Goal: Task Accomplishment & Management: Use online tool/utility

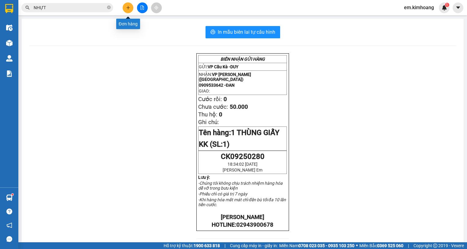
click at [128, 10] on button at bounding box center [128, 7] width 11 height 11
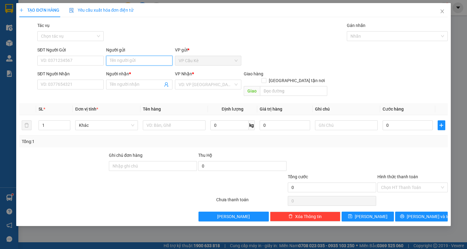
click at [145, 60] on input "Người gửi" at bounding box center [139, 61] width 66 height 10
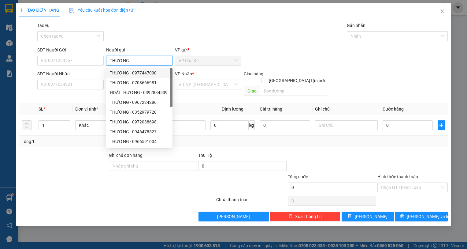
type input "THƯƠNG"
click at [95, 72] on div "SĐT Người Nhận" at bounding box center [70, 73] width 66 height 7
click at [95, 80] on input "SĐT Người Nhận" at bounding box center [70, 85] width 66 height 10
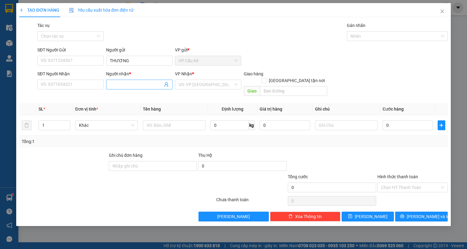
click at [118, 86] on input "Người nhận *" at bounding box center [136, 84] width 53 height 7
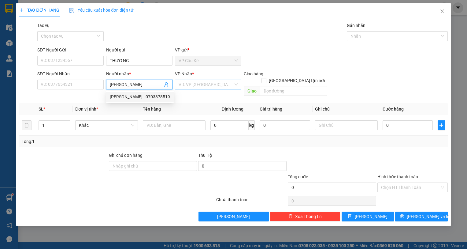
type input "[PERSON_NAME]"
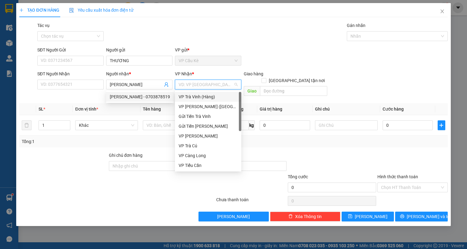
click at [229, 84] on input "search" at bounding box center [206, 84] width 55 height 9
click at [148, 82] on input "[PERSON_NAME]" at bounding box center [136, 84] width 53 height 7
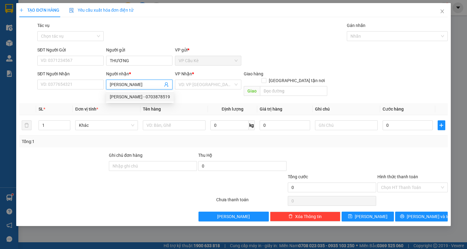
click at [166, 98] on div "[PERSON_NAME] - 0703878519" at bounding box center [140, 96] width 60 height 7
type input "0703878519"
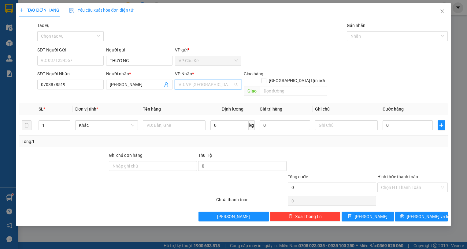
click at [206, 84] on input "search" at bounding box center [206, 84] width 55 height 9
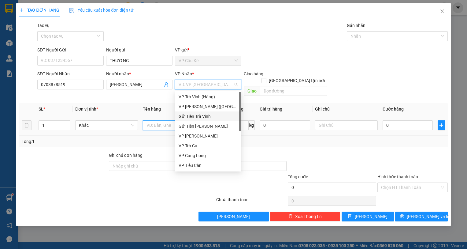
click at [166, 120] on input "text" at bounding box center [174, 125] width 63 height 10
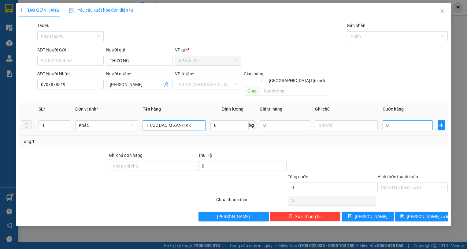
type input "1 CỤC BAO M XANH KK"
click at [406, 120] on input "0" at bounding box center [408, 125] width 50 height 10
type input "3"
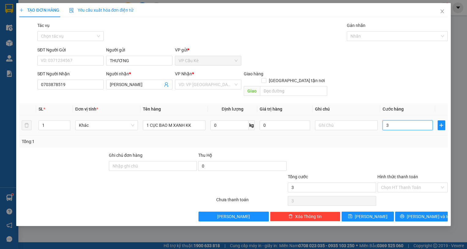
type input "35"
type input "35.000"
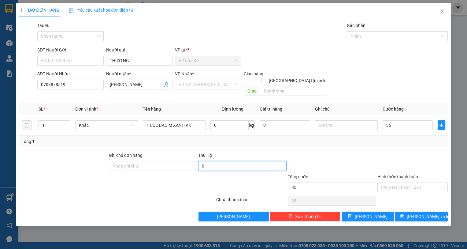
type input "35.000"
click at [236, 161] on input "0" at bounding box center [242, 166] width 88 height 10
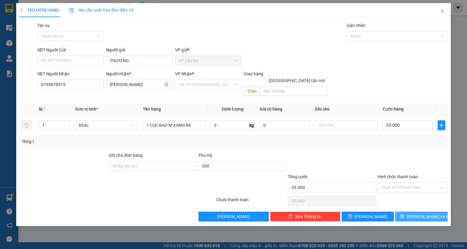
type input "300.000"
click at [407, 211] on button "[PERSON_NAME] và In" at bounding box center [421, 216] width 53 height 10
drag, startPoint x: 206, startPoint y: 83, endPoint x: 206, endPoint y: 88, distance: 4.9
click at [206, 84] on input "search" at bounding box center [206, 84] width 55 height 9
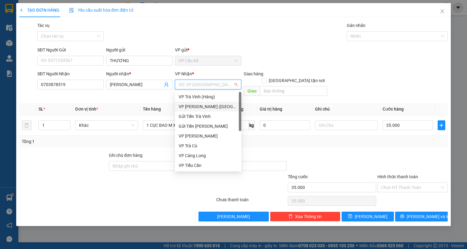
click at [207, 106] on div "VP [PERSON_NAME] ([GEOGRAPHIC_DATA])" at bounding box center [208, 106] width 59 height 7
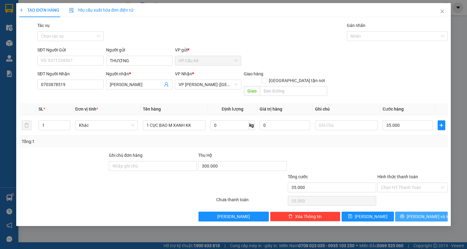
click at [424, 213] on span "[PERSON_NAME] và In" at bounding box center [428, 216] width 43 height 7
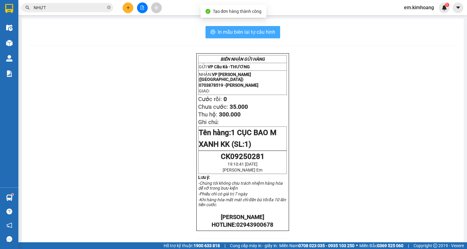
click at [260, 32] on span "In mẫu biên lai tự cấu hình" at bounding box center [247, 32] width 58 height 8
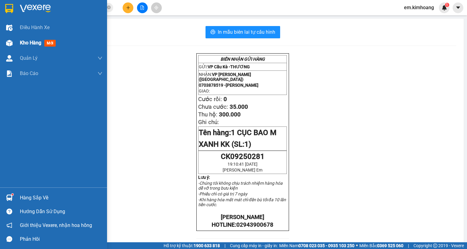
click at [28, 39] on div "Kho hàng mới" at bounding box center [39, 43] width 38 height 8
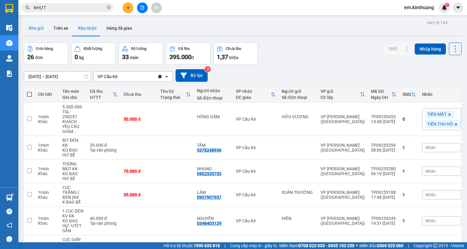
click at [41, 27] on button "Kho gửi" at bounding box center [36, 28] width 25 height 15
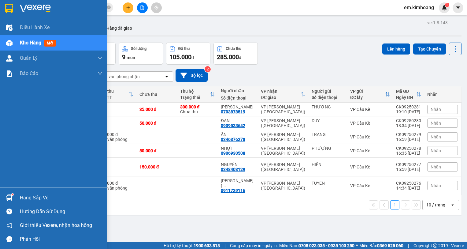
click at [43, 197] on div "Hàng sắp về" at bounding box center [61, 197] width 83 height 9
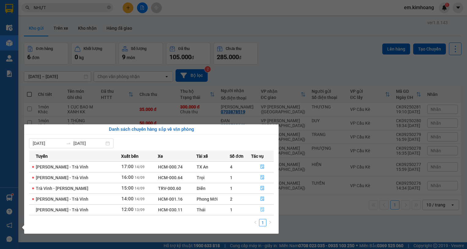
click at [263, 210] on icon "file-done" at bounding box center [262, 209] width 4 height 4
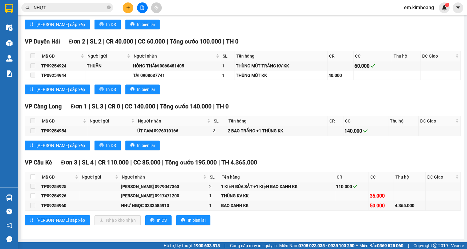
scroll to position [751, 0]
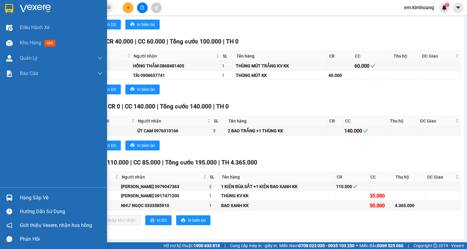
drag, startPoint x: 35, startPoint y: 196, endPoint x: 64, endPoint y: 197, distance: 28.5
click at [36, 196] on div "Hàng sắp về" at bounding box center [61, 197] width 83 height 9
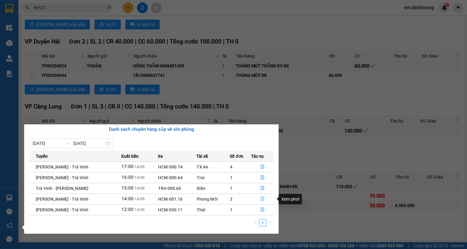
click at [263, 198] on icon "file-done" at bounding box center [262, 198] width 4 height 4
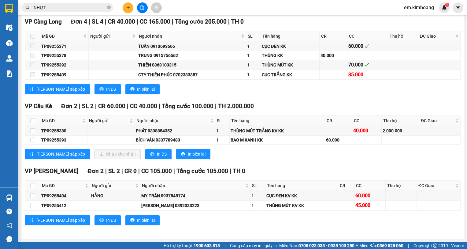
scroll to position [701, 0]
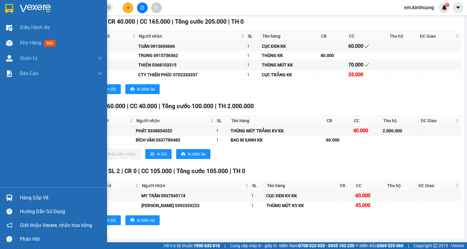
click at [33, 197] on div "Hàng sắp về" at bounding box center [61, 197] width 83 height 9
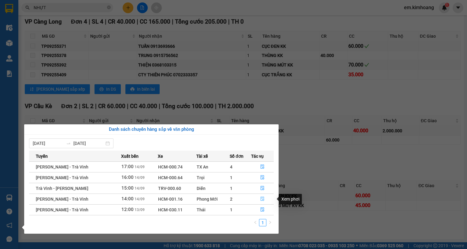
click at [259, 198] on button "button" at bounding box center [263, 199] width 22 height 10
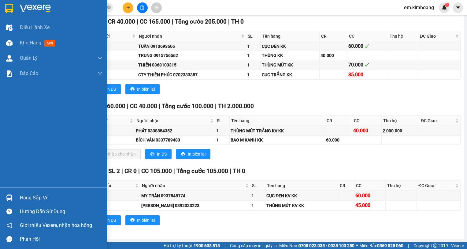
click at [32, 196] on div "Hàng sắp về" at bounding box center [61, 197] width 83 height 9
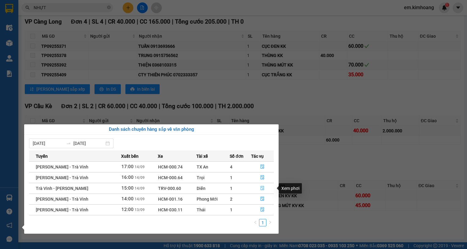
click at [263, 186] on icon "file-done" at bounding box center [262, 188] width 4 height 4
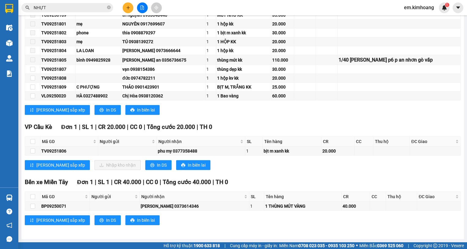
scroll to position [213, 0]
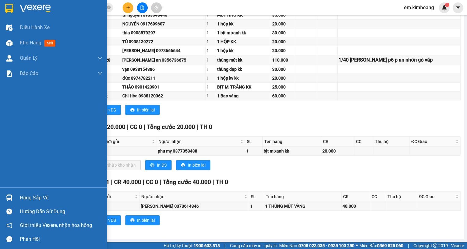
click at [25, 195] on div "Hàng sắp về" at bounding box center [61, 197] width 83 height 9
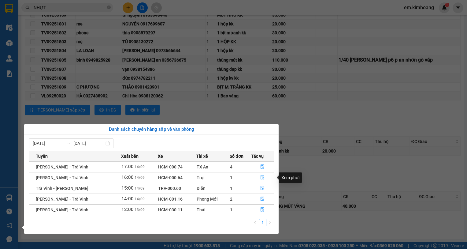
click at [261, 178] on icon "file-done" at bounding box center [262, 177] width 4 height 4
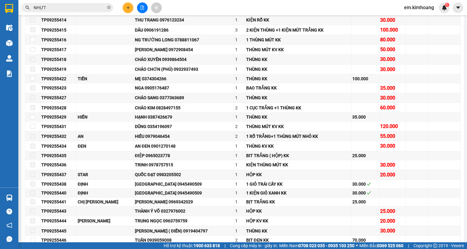
scroll to position [551, 0]
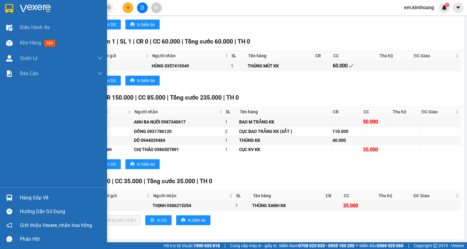
click at [30, 196] on div "Hàng sắp về" at bounding box center [61, 197] width 83 height 9
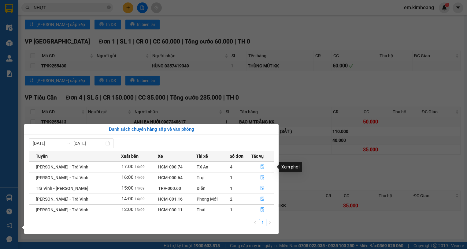
click at [261, 169] on span "file-done" at bounding box center [262, 166] width 4 height 5
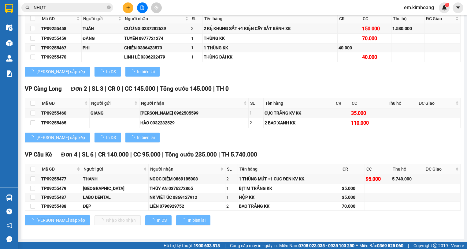
scroll to position [457, 0]
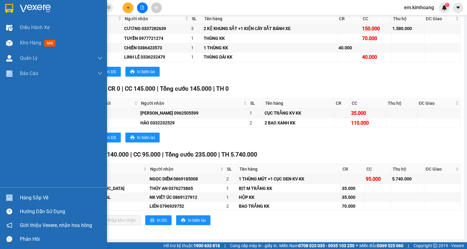
drag, startPoint x: 38, startPoint y: 187, endPoint x: 38, endPoint y: 202, distance: 15.3
click at [38, 202] on div "Điều hành xe Kho hàng mới Quản [PERSON_NAME] lý chuyến Quản lý khách hàng mới B…" at bounding box center [53, 124] width 107 height 249
click at [38, 199] on div "Hàng sắp về" at bounding box center [61, 197] width 83 height 9
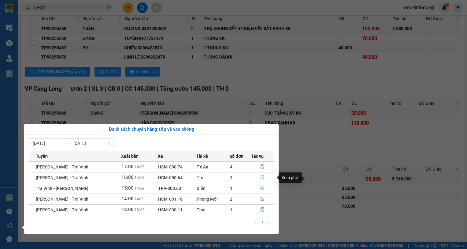
click at [262, 178] on icon "file-done" at bounding box center [263, 177] width 4 height 4
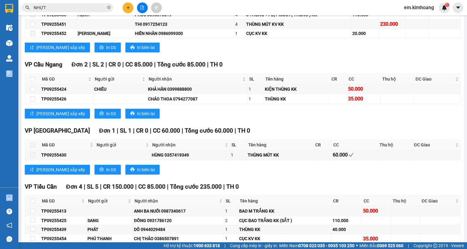
scroll to position [551, 0]
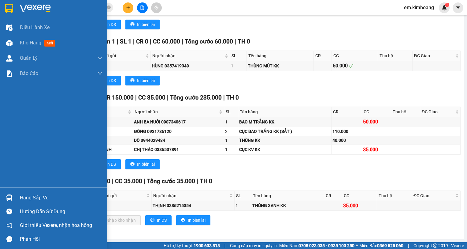
drag, startPoint x: 28, startPoint y: 196, endPoint x: 136, endPoint y: 196, distance: 108.0
click at [33, 196] on div "Hàng sắp về" at bounding box center [61, 197] width 83 height 9
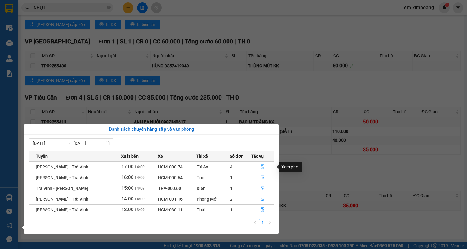
click at [261, 166] on icon "file-done" at bounding box center [263, 167] width 4 height 4
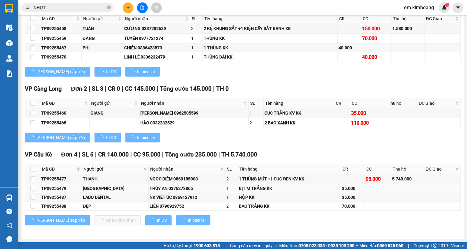
scroll to position [457, 0]
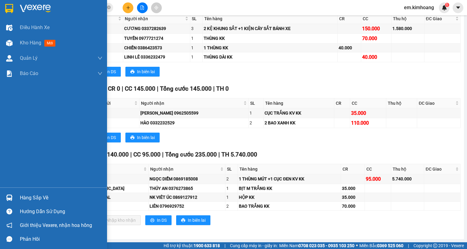
click at [36, 195] on div "Hàng sắp về" at bounding box center [61, 197] width 83 height 9
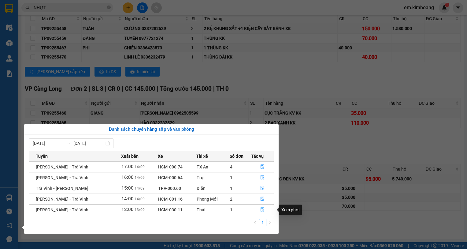
click at [262, 210] on icon "file-done" at bounding box center [263, 209] width 4 height 4
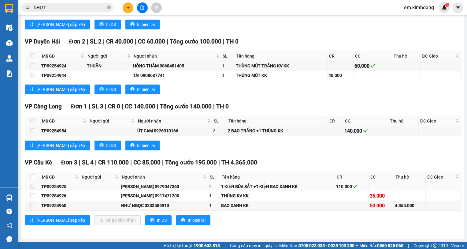
scroll to position [751, 0]
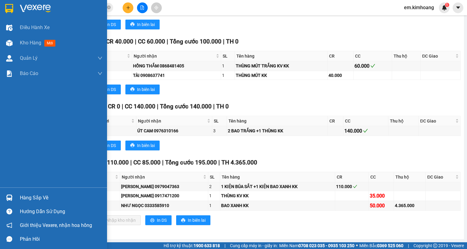
click at [33, 197] on div "Hàng sắp về" at bounding box center [61, 197] width 83 height 9
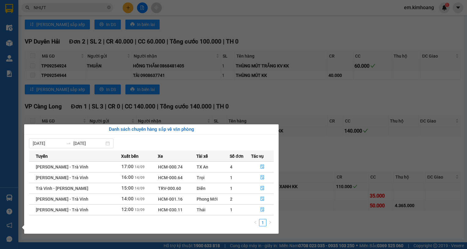
click at [316, 159] on section "Kết quả tìm kiếm ( 1050 ) Bộ lọc Mã ĐH Trạng thái Món hàng Thu hộ Tổng cước Chư…" at bounding box center [233, 124] width 467 height 249
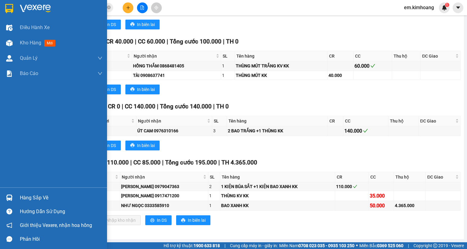
drag, startPoint x: 30, startPoint y: 196, endPoint x: 45, endPoint y: 195, distance: 15.4
click at [31, 196] on div "Hàng sắp về" at bounding box center [61, 197] width 83 height 9
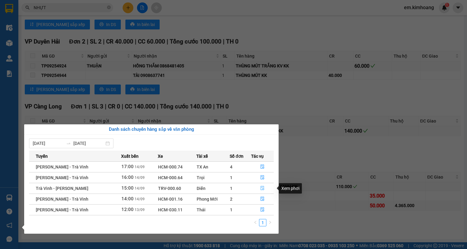
click at [262, 189] on icon "file-done" at bounding box center [262, 188] width 4 height 4
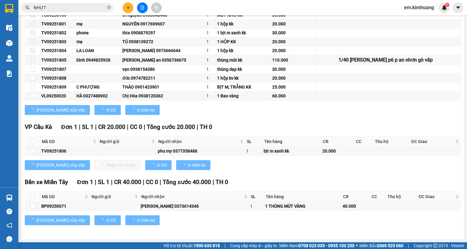
type input "[DATE]"
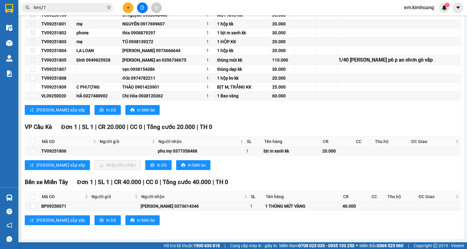
scroll to position [213, 0]
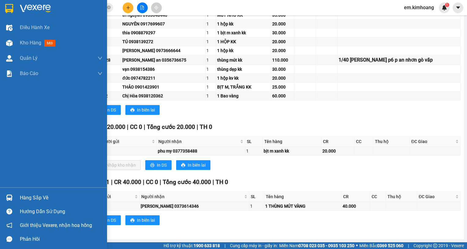
click at [32, 200] on div "Hàng sắp về" at bounding box center [61, 197] width 83 height 9
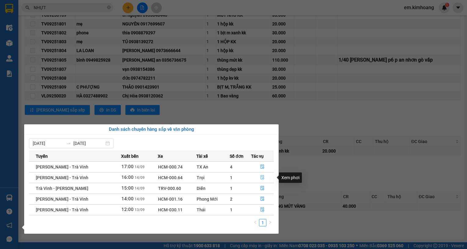
drag, startPoint x: 262, startPoint y: 178, endPoint x: 247, endPoint y: 178, distance: 14.7
click at [258, 178] on button "button" at bounding box center [263, 178] width 22 height 10
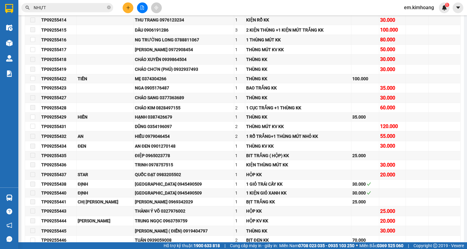
scroll to position [551, 0]
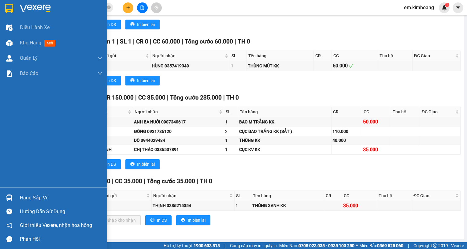
drag, startPoint x: 38, startPoint y: 194, endPoint x: 50, endPoint y: 194, distance: 11.9
click at [39, 194] on div "Hàng sắp về" at bounding box center [61, 197] width 83 height 9
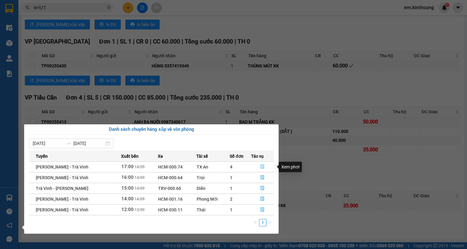
click at [263, 167] on icon "file-done" at bounding box center [262, 166] width 4 height 4
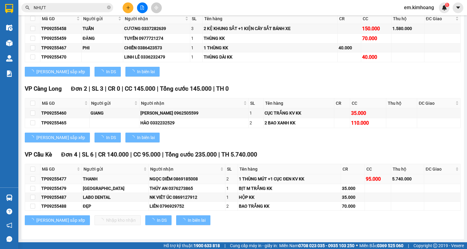
scroll to position [457, 0]
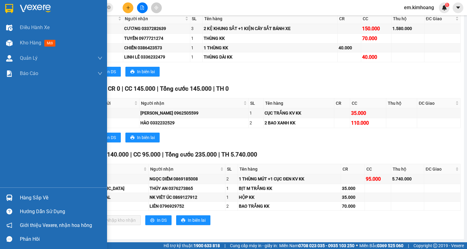
click at [35, 198] on div "Hàng sắp về" at bounding box center [61, 197] width 83 height 9
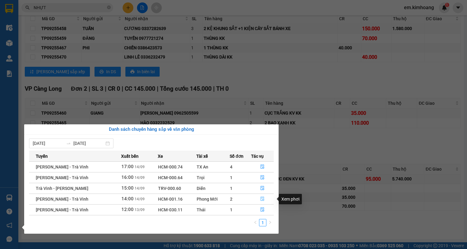
click at [263, 199] on icon "file-done" at bounding box center [263, 199] width 4 height 4
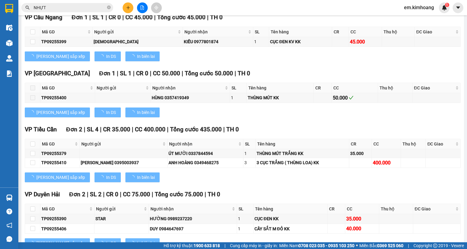
scroll to position [701, 0]
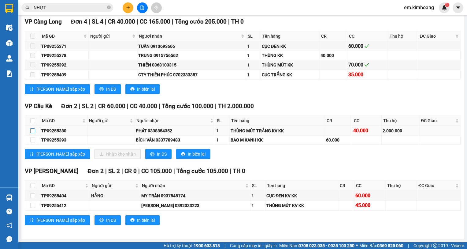
click at [31, 129] on input "checkbox" at bounding box center [32, 130] width 5 height 5
checkbox input "true"
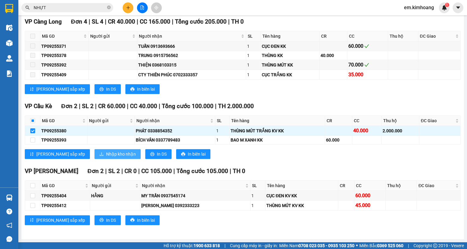
click at [106, 154] on span "Nhập kho nhận" at bounding box center [121, 154] width 30 height 7
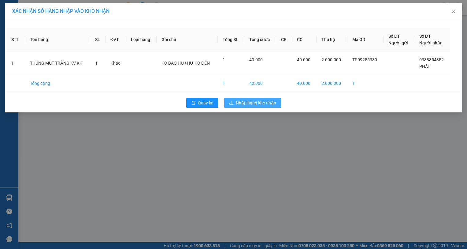
click at [269, 103] on span "Nhập hàng kho nhận" at bounding box center [256, 102] width 40 height 7
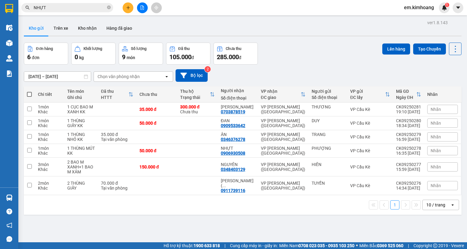
click at [309, 61] on div "Đơn hàng 6 đơn Khối lượng 0 kg Số lượng 9 món Đã thu 105.000 đ Chưa thu 285.000…" at bounding box center [243, 54] width 438 height 22
click at [307, 59] on div "Đơn hàng 6 đơn Khối lượng 0 kg Số lượng 9 món Đã thu 105.000 đ Chưa thu 285.000…" at bounding box center [243, 54] width 438 height 22
click at [279, 67] on div "[DATE] – [DATE] Press the down arrow key to interact with the calendar and sele…" at bounding box center [243, 76] width 438 height 22
drag, startPoint x: 467, startPoint y: 245, endPoint x: 467, endPoint y: 240, distance: 4.6
click at [467, 245] on footer "Hỗ trợ kỹ thuật: 1900 633 818 | Cung cấp máy in - giấy in: [GEOGRAPHIC_DATA] 07…" at bounding box center [233, 245] width 467 height 7
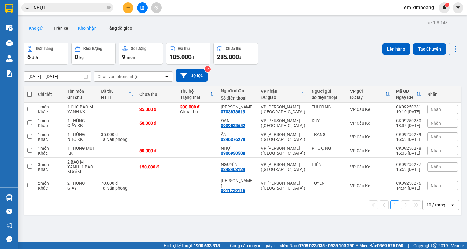
click at [90, 26] on button "Kho nhận" at bounding box center [87, 28] width 28 height 15
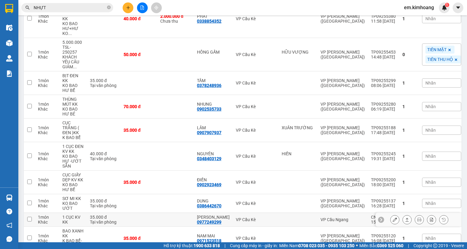
scroll to position [61, 0]
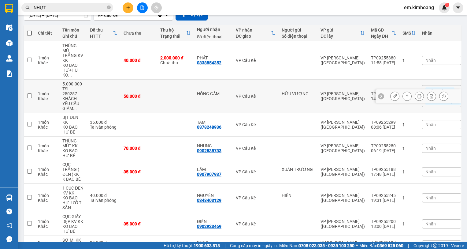
click at [181, 96] on td at bounding box center [175, 96] width 37 height 33
checkbox input "true"
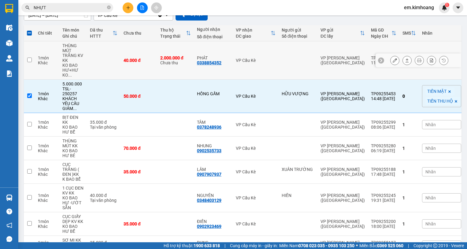
click at [295, 68] on td at bounding box center [298, 60] width 39 height 38
checkbox input "true"
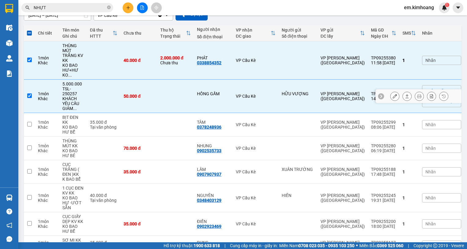
click at [28, 93] on input "checkbox" at bounding box center [29, 95] width 5 height 5
checkbox input "false"
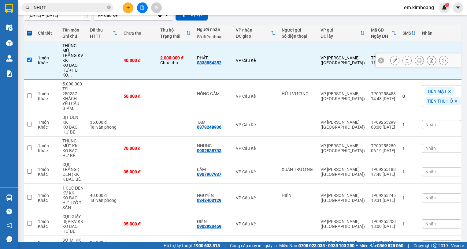
click at [29, 58] on input "checkbox" at bounding box center [29, 60] width 5 height 5
checkbox input "false"
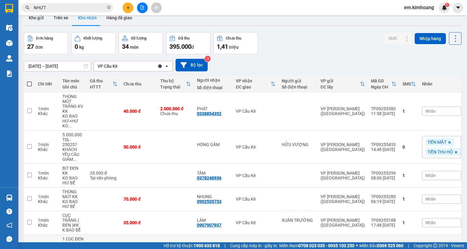
scroll to position [0, 0]
